Goal: Task Accomplishment & Management: Complete application form

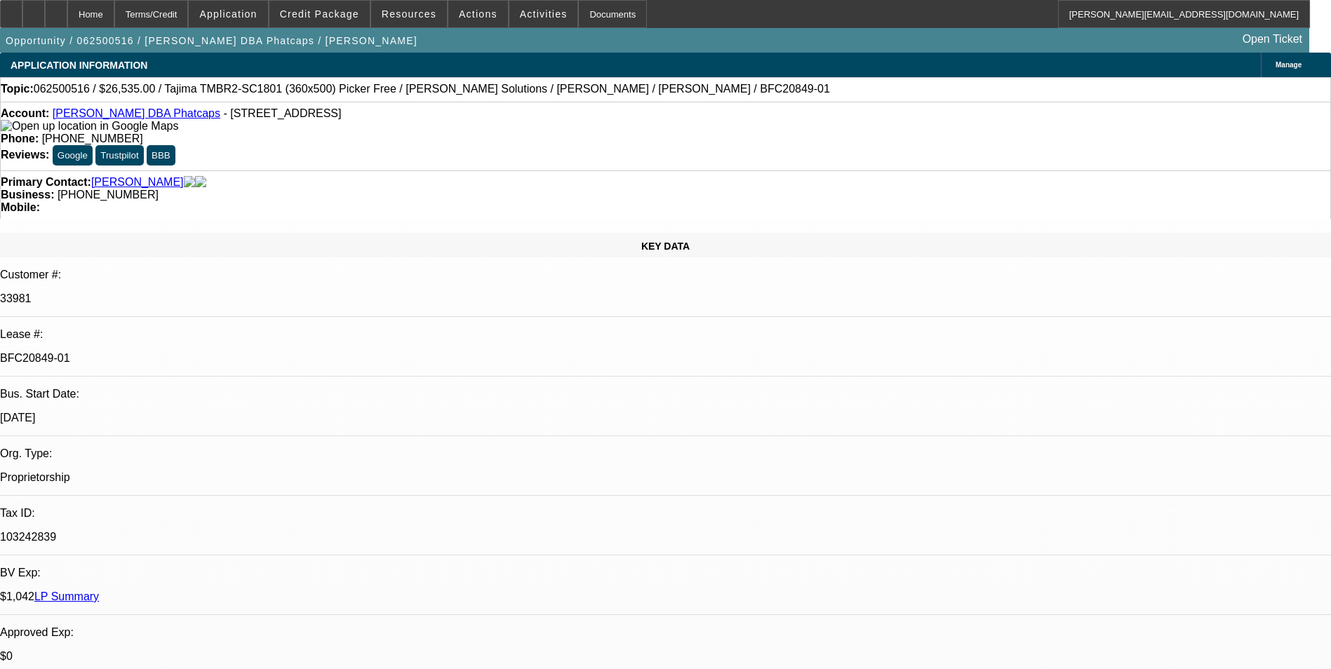
select select "0"
select select "0.1"
select select "0"
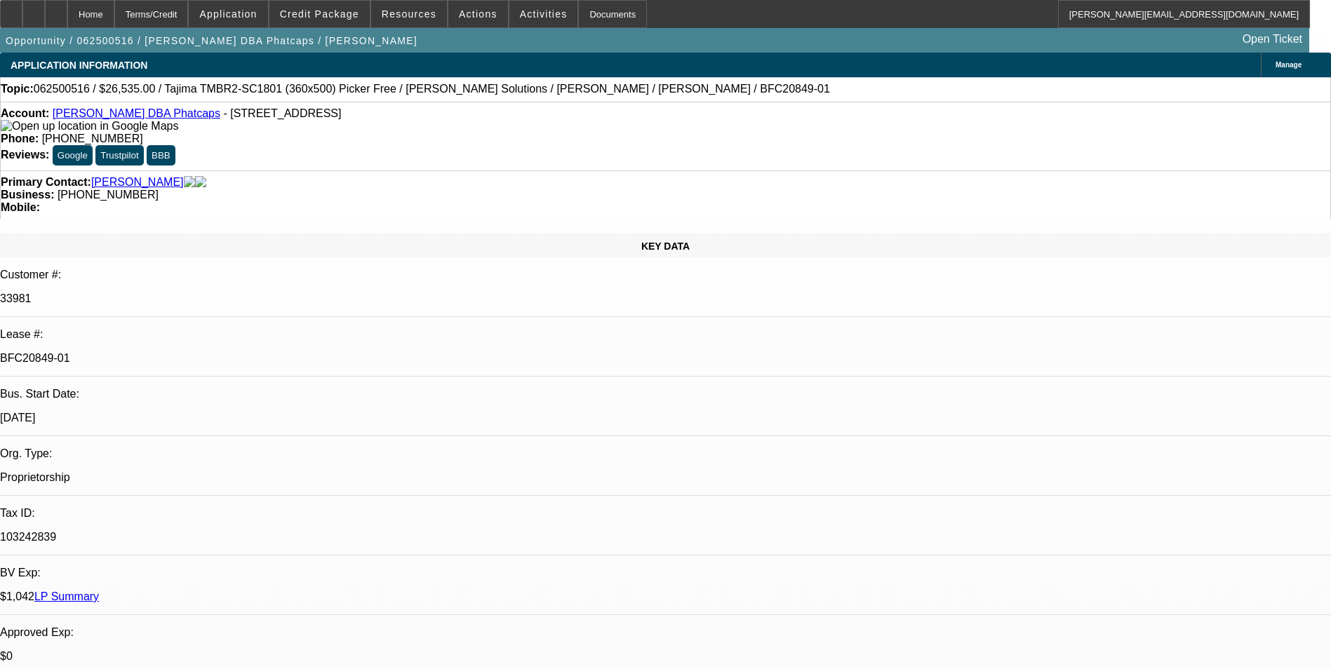
select select "0.1"
select select "0"
select select "0.1"
select select "0"
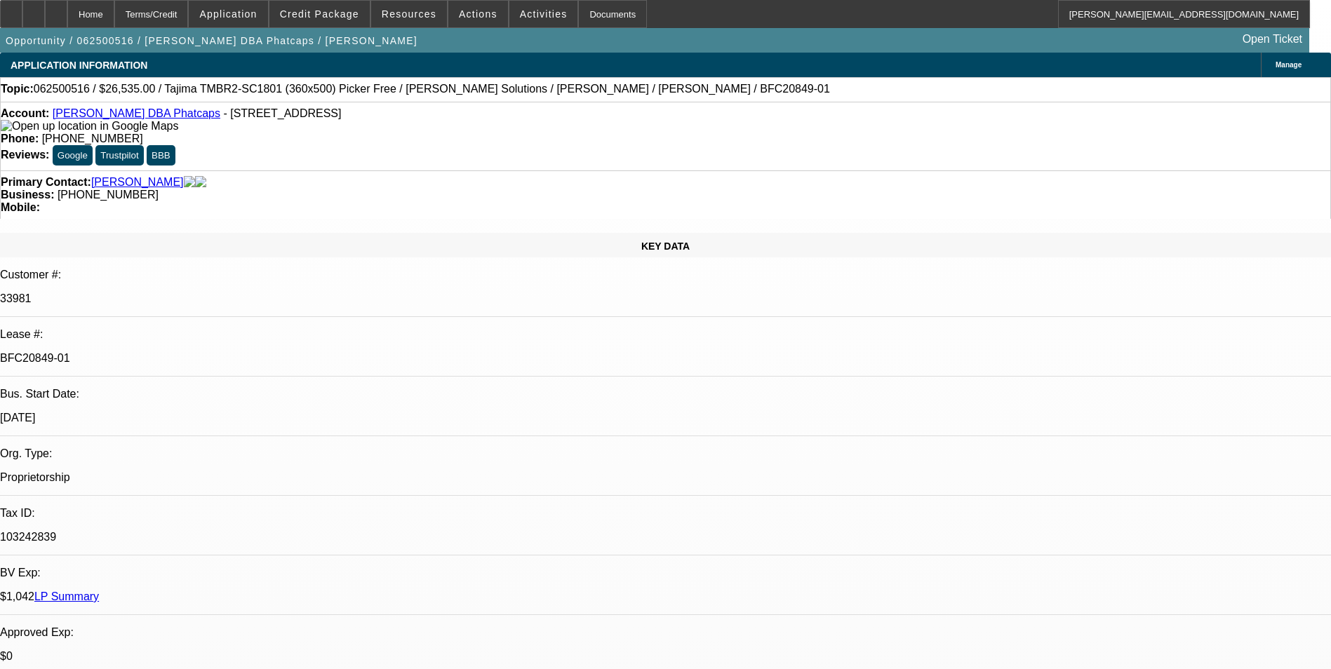
select select "0"
select select "0.1"
select select "1"
select select "5"
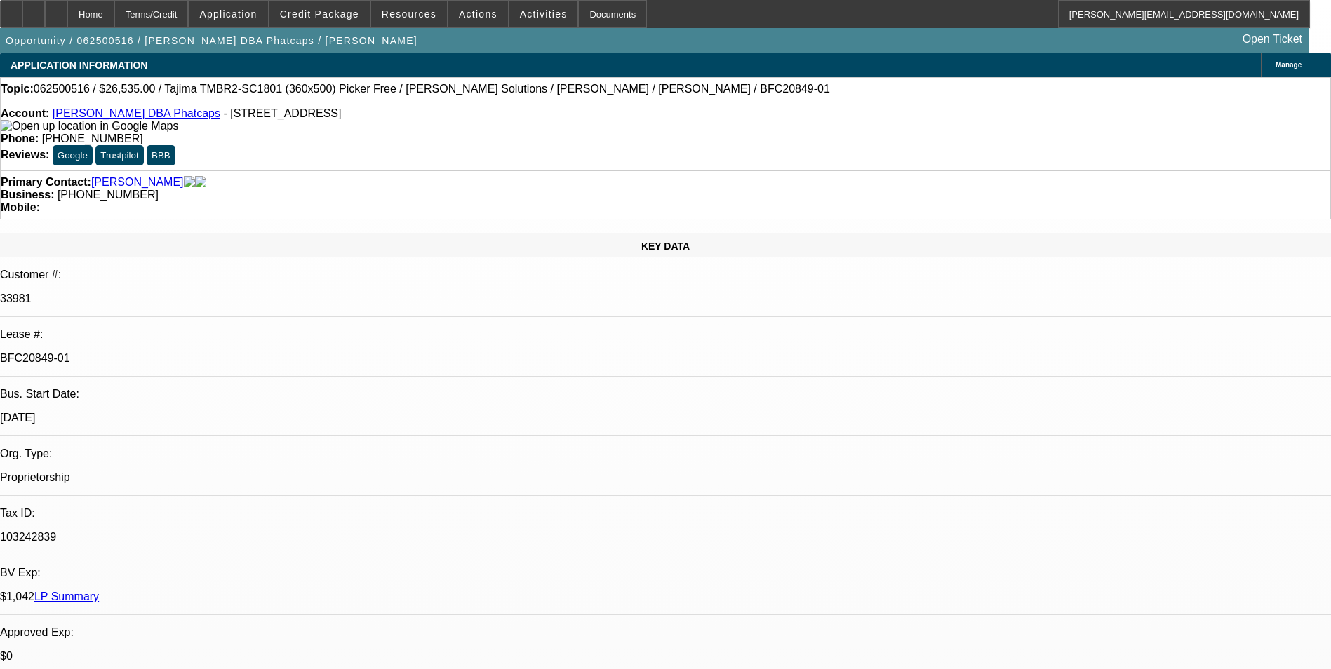
select select "1"
select select "5"
select select "1"
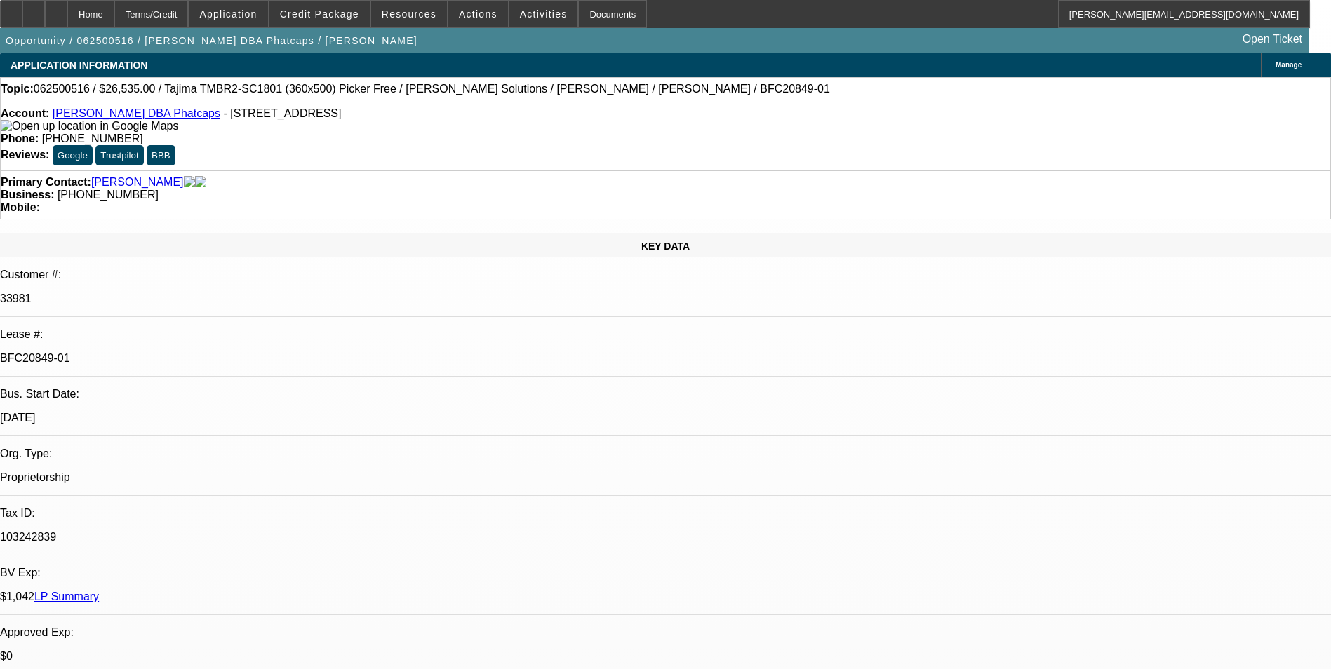
select select "5"
select select "1"
select select "5"
